Goal: Information Seeking & Learning: Learn about a topic

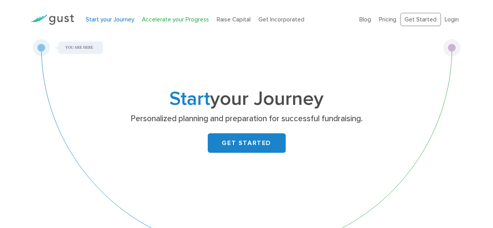
click at [170, 18] on link "Accelerate your Progress" at bounding box center [175, 19] width 67 height 7
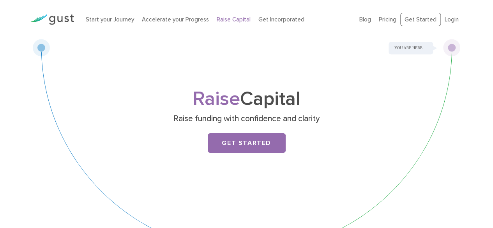
click at [274, 18] on link "Get Incorporated" at bounding box center [281, 19] width 46 height 7
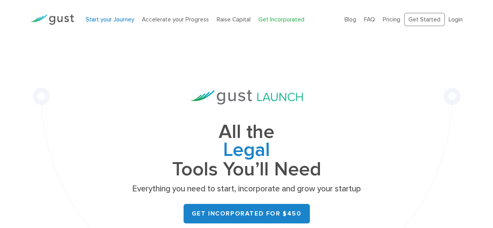
click at [92, 17] on link "Start your Journey" at bounding box center [110, 19] width 48 height 7
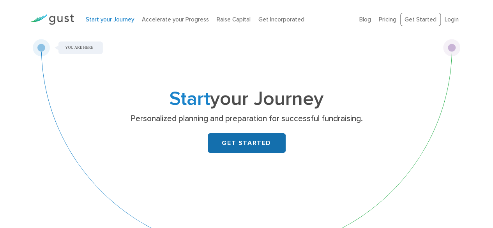
click at [238, 145] on link "GET STARTED" at bounding box center [247, 142] width 78 height 19
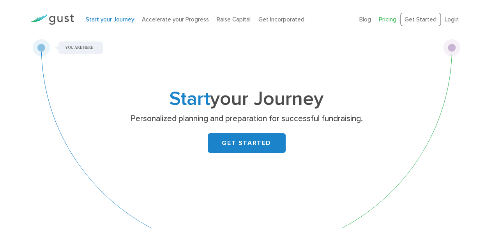
click at [389, 19] on link "Pricing" at bounding box center [388, 19] width 18 height 7
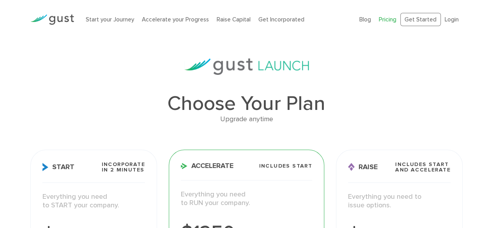
click at [391, 18] on link "Pricing" at bounding box center [388, 19] width 18 height 7
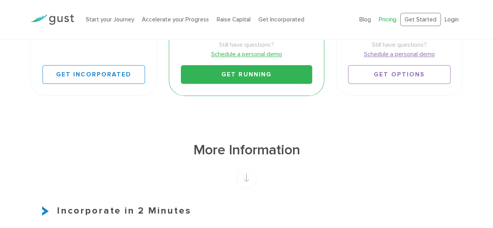
scroll to position [442, 0]
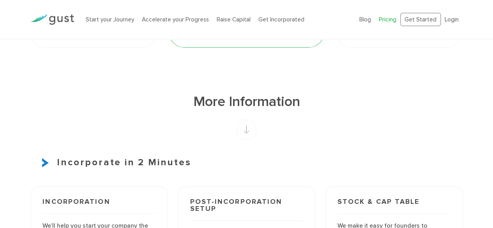
drag, startPoint x: 488, startPoint y: 83, endPoint x: 489, endPoint y: 91, distance: 7.9
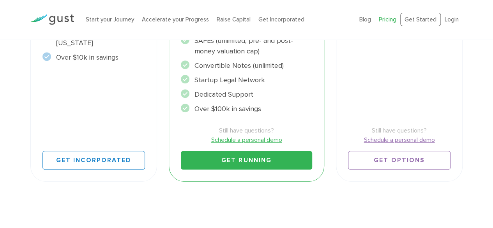
scroll to position [0, 0]
